Goal: Transaction & Acquisition: Purchase product/service

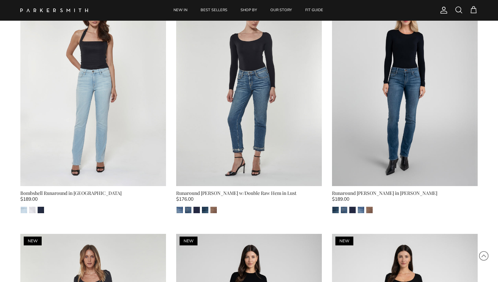
scroll to position [552, 0]
click at [29, 207] on img "Eternal White" at bounding box center [32, 209] width 6 height 6
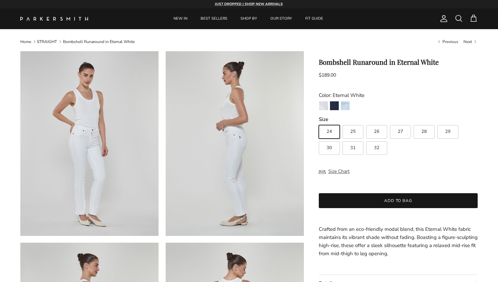
click at [326, 149] on label "30" at bounding box center [329, 148] width 21 height 14
click at [319, 122] on input "30" at bounding box center [318, 122] width 0 height 0
radio input "true"
